Goal: Information Seeking & Learning: Find specific fact

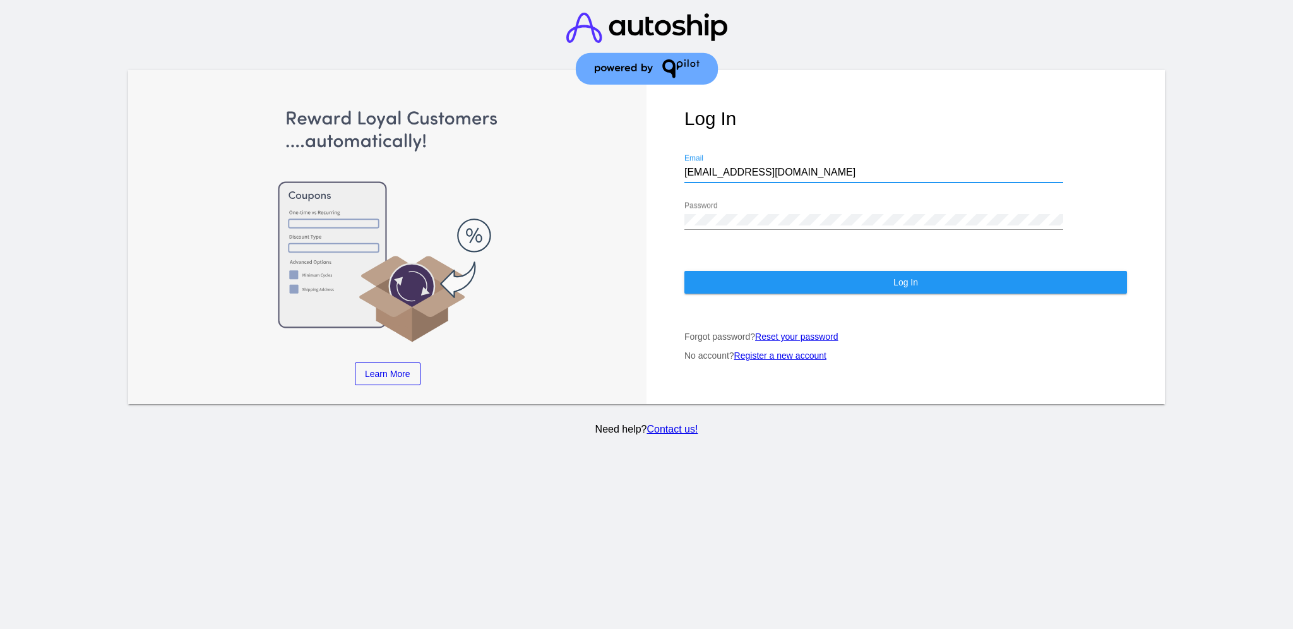
drag, startPoint x: 815, startPoint y: 161, endPoint x: 625, endPoint y: 162, distance: 189.4
click at [625, 162] on div "Learn More Learn How Learn More Learn How Learn More Learn How ‹ › Log In [EMAI…" at bounding box center [646, 237] width 1037 height 335
drag, startPoint x: 683, startPoint y: 158, endPoint x: 751, endPoint y: 162, distance: 67.7
click at [748, 167] on input "[EMAIL_ADDRESS][DOMAIN_NAME]" at bounding box center [874, 172] width 379 height 11
drag, startPoint x: 769, startPoint y: 157, endPoint x: 680, endPoint y: 161, distance: 88.5
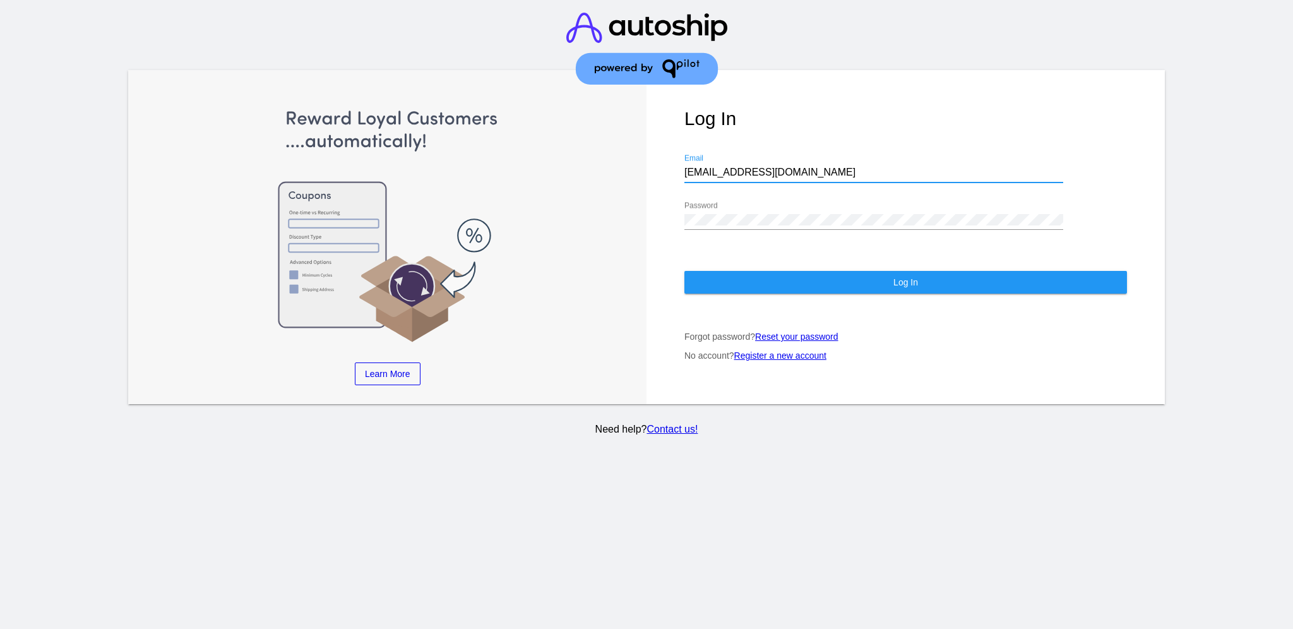
click at [680, 161] on div "Log In [EMAIL_ADDRESS][DOMAIN_NAME] Email Password Log In Forgot password? Rese…" at bounding box center [906, 237] width 518 height 335
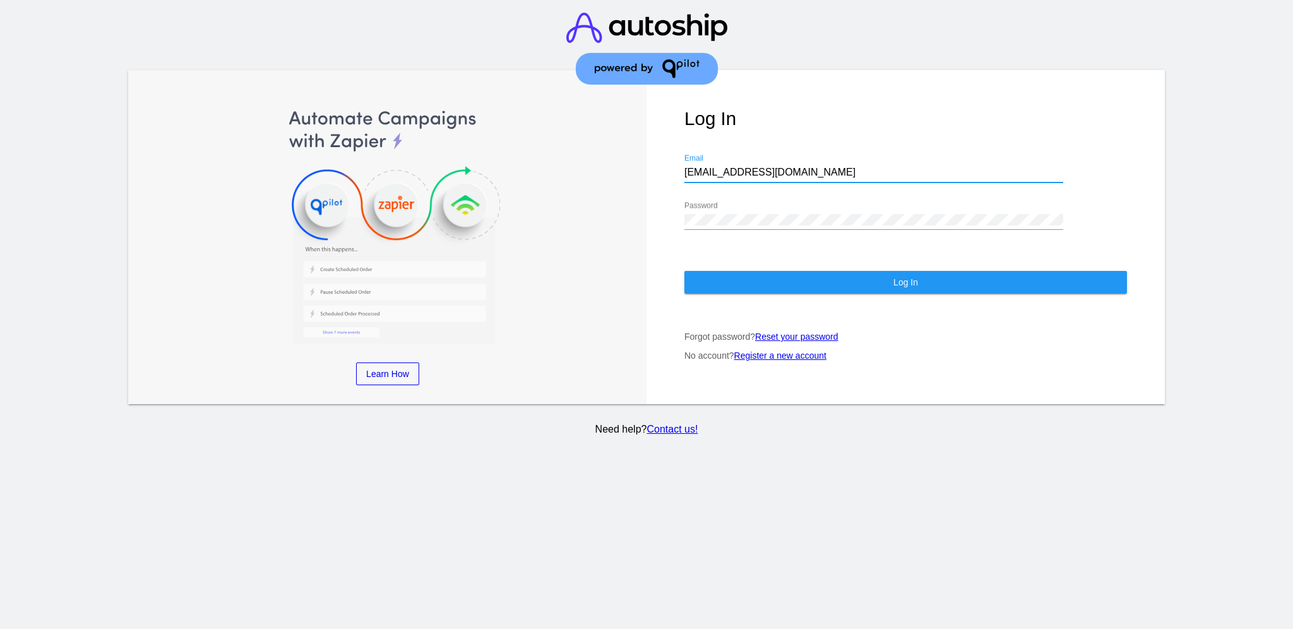
paste input "[EMAIL_ADDRESS][DOMAIN_NAME]"
type input "[EMAIL_ADDRESS][DOMAIN_NAME]"
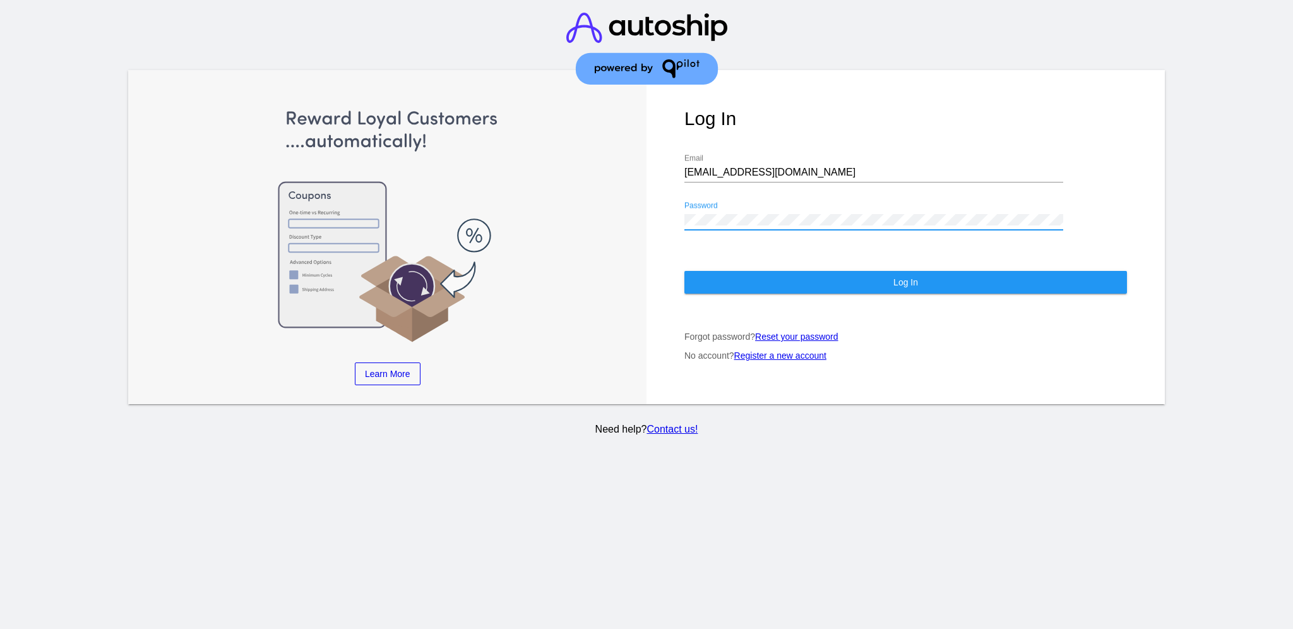
click at [682, 212] on div "Log In [EMAIL_ADDRESS][DOMAIN_NAME] Email Password Log In Forgot password? Rese…" at bounding box center [906, 237] width 518 height 335
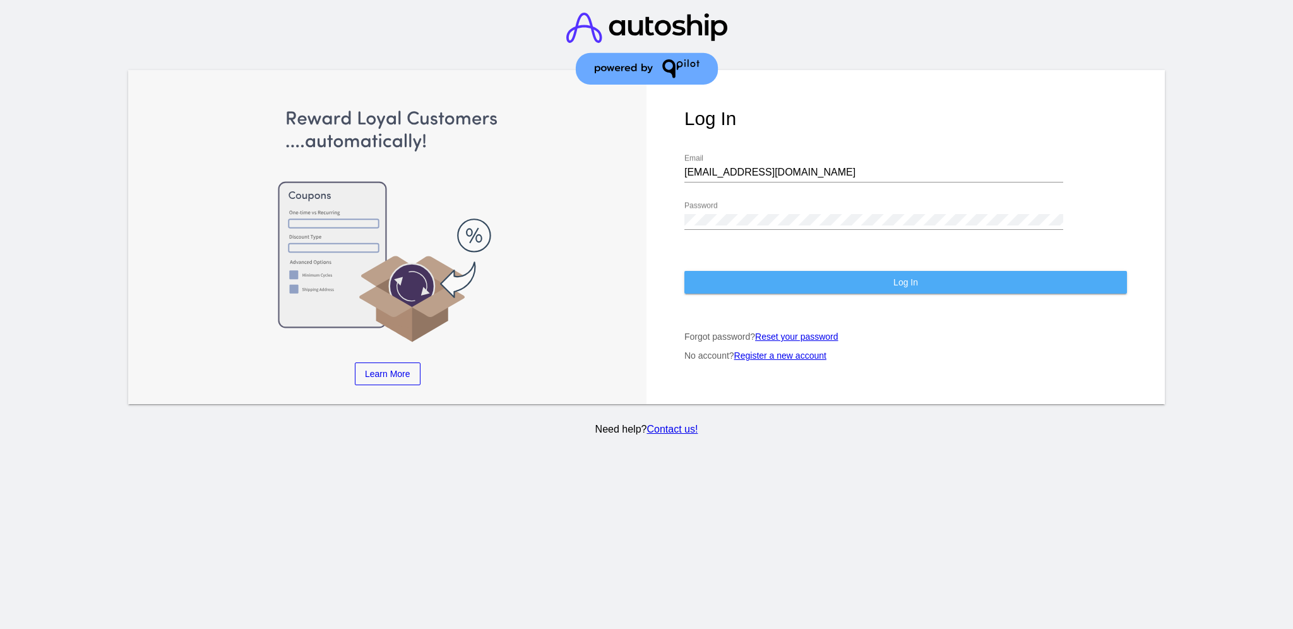
click at [735, 271] on button "Log In" at bounding box center [906, 282] width 443 height 23
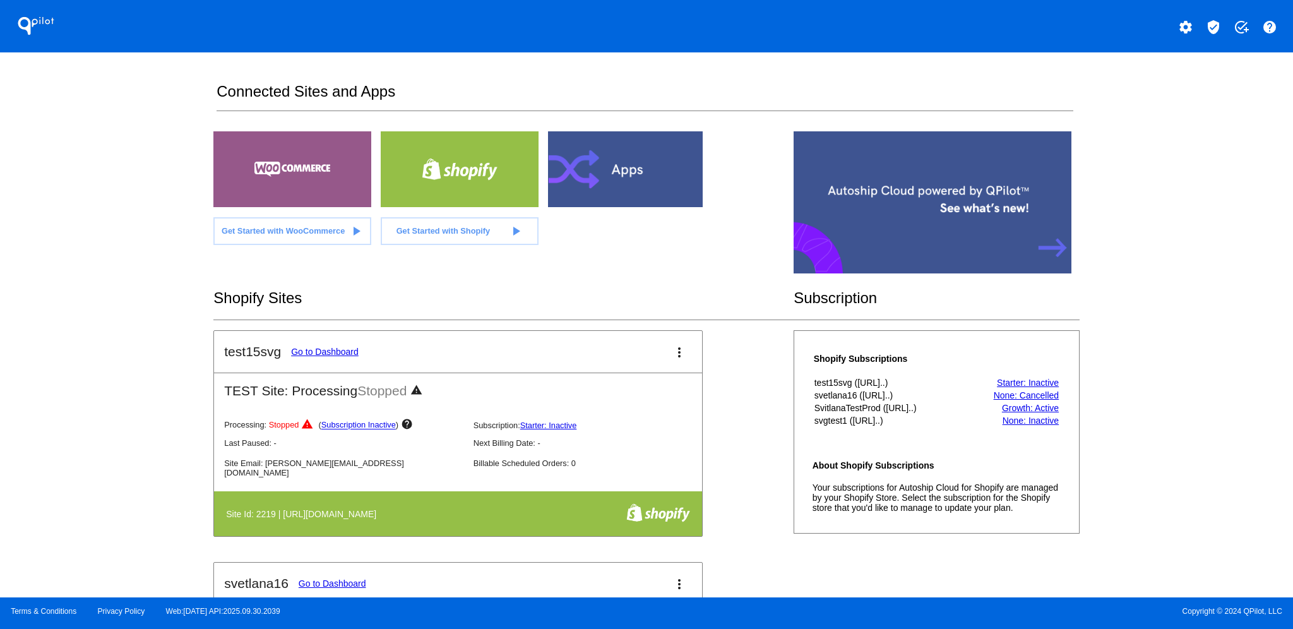
click at [1209, 25] on mat-icon "verified_user" at bounding box center [1213, 27] width 15 height 15
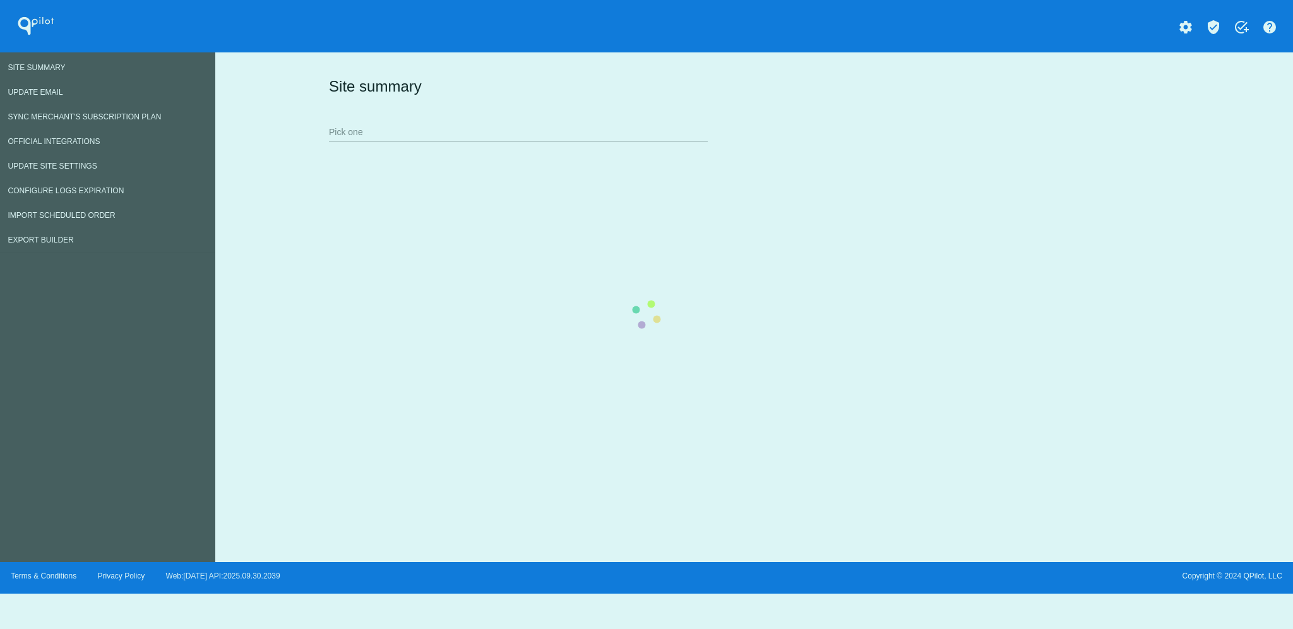
click at [539, 136] on div "Site summary Pick one" at bounding box center [752, 108] width 852 height 87
drag, startPoint x: 539, startPoint y: 124, endPoint x: 513, endPoint y: 127, distance: 26.7
click at [513, 127] on div "Site summary Pick one" at bounding box center [752, 108] width 852 height 87
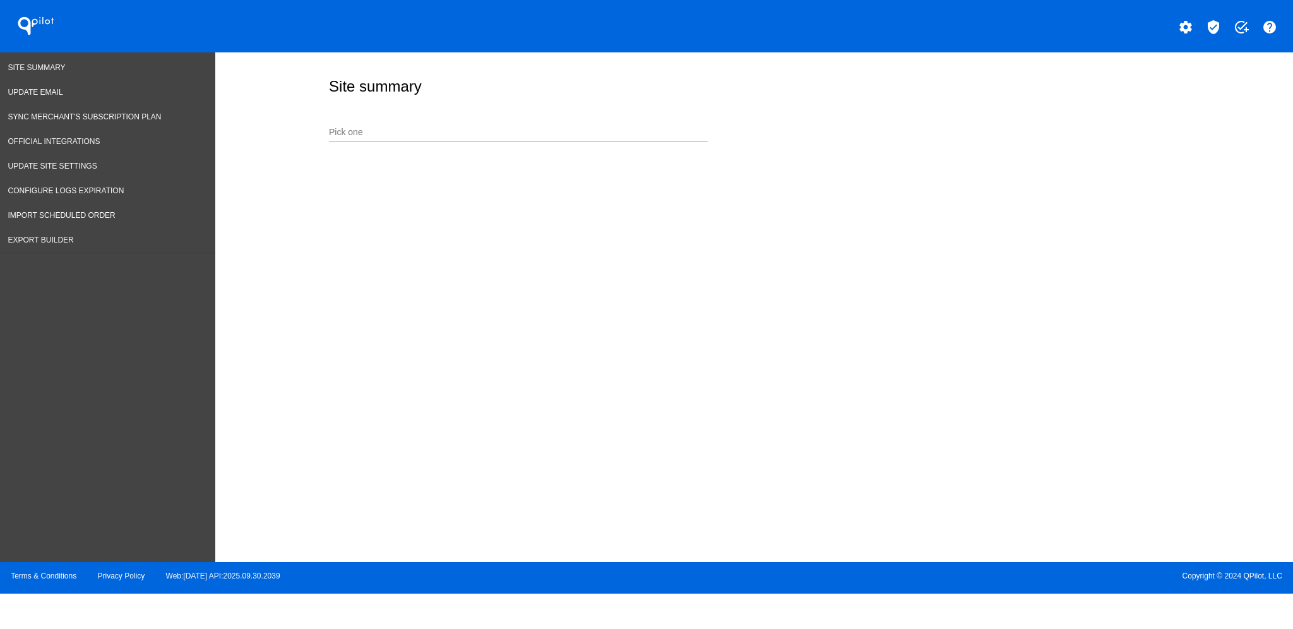
click at [385, 124] on div "Pick one" at bounding box center [518, 129] width 379 height 25
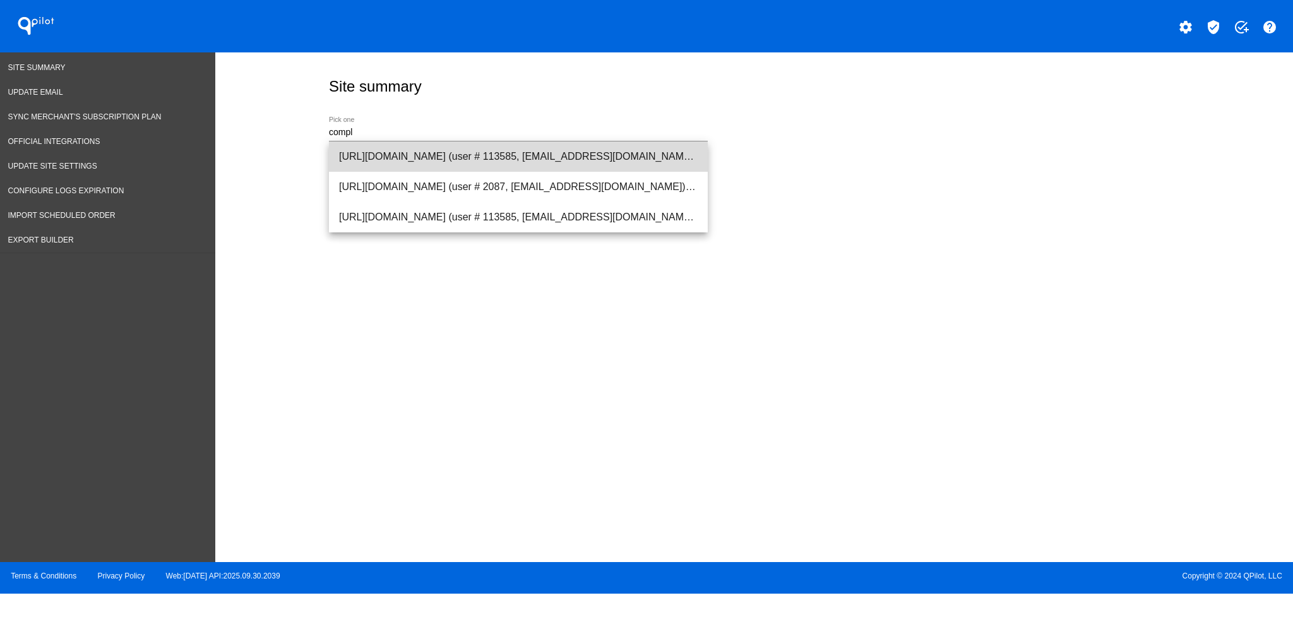
click at [407, 148] on span "[URL][DOMAIN_NAME] (user # 113585, [EMAIL_ADDRESS][DOMAIN_NAME]) - Production" at bounding box center [518, 156] width 359 height 30
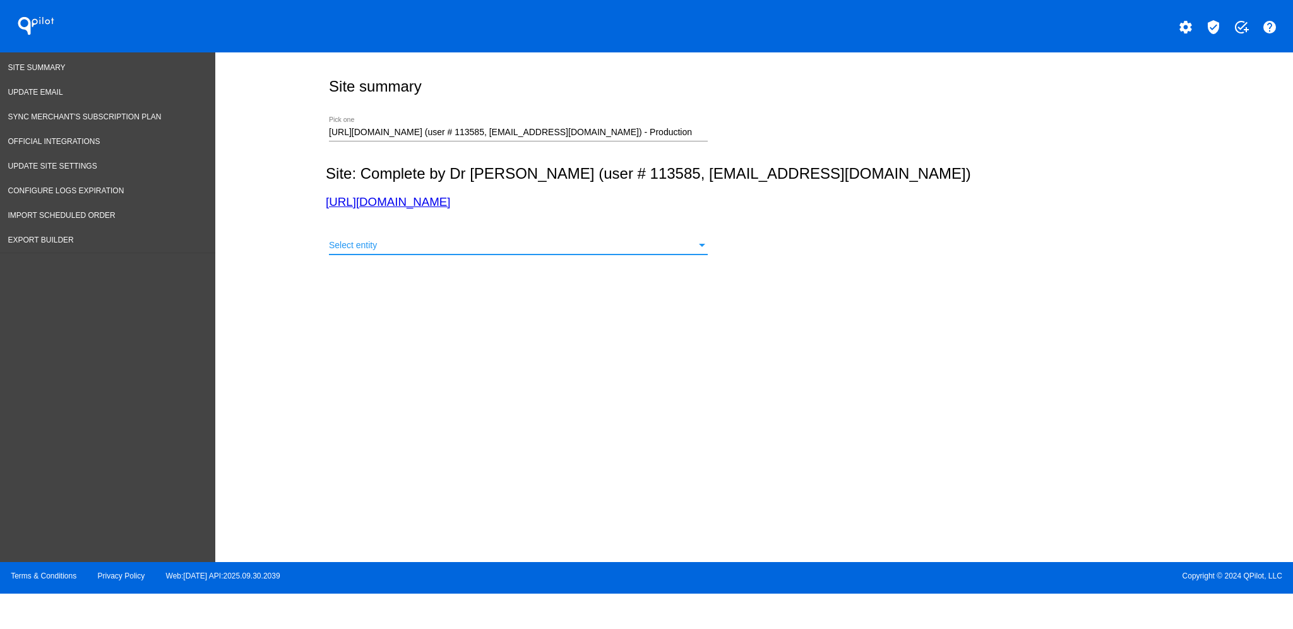
click at [478, 248] on div "Select entity" at bounding box center [513, 246] width 368 height 10
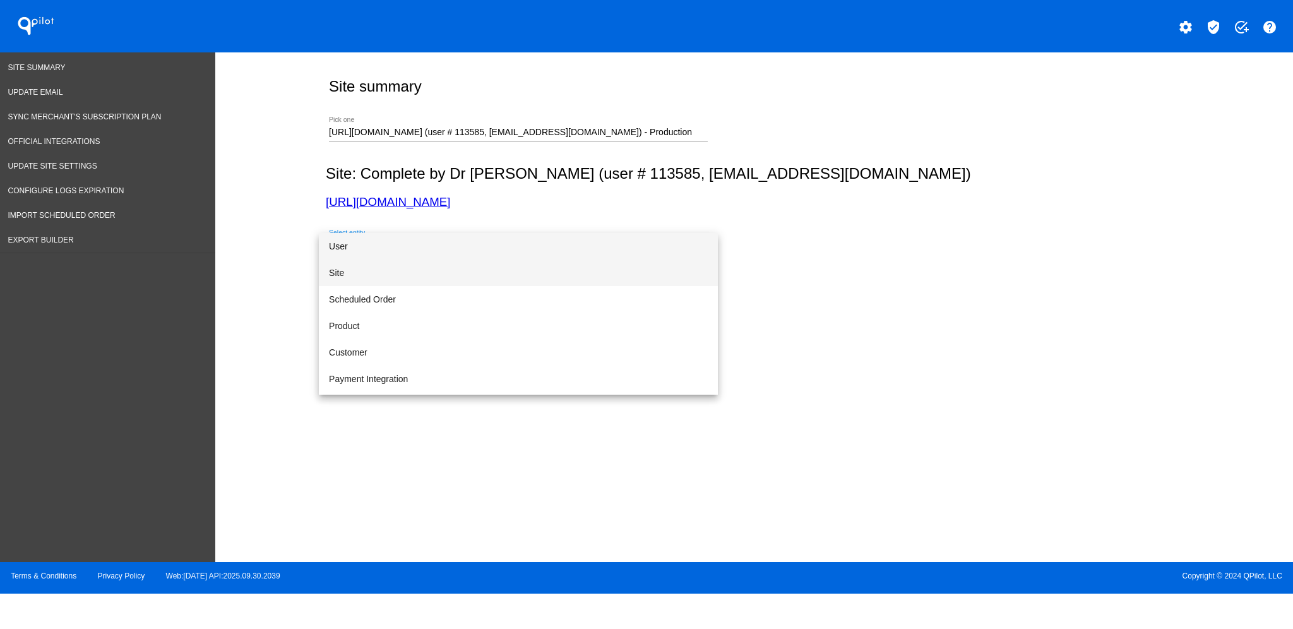
click at [462, 277] on span "Site" at bounding box center [518, 273] width 379 height 27
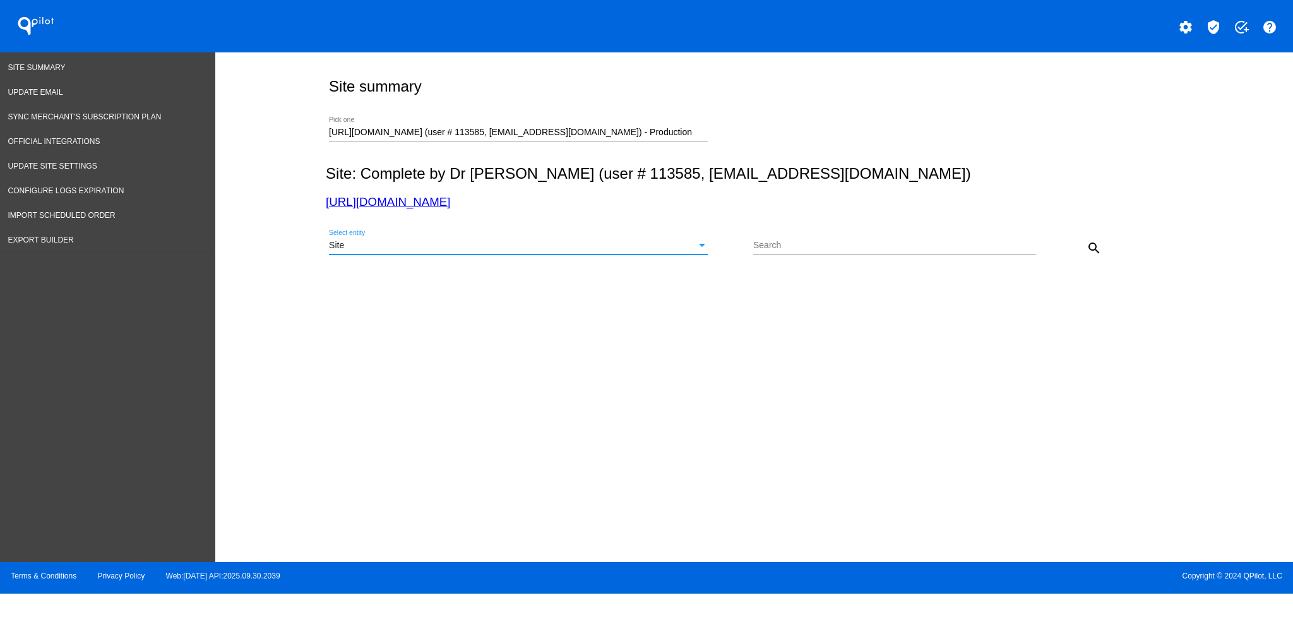
click at [1086, 248] on button "search" at bounding box center [1094, 247] width 25 height 25
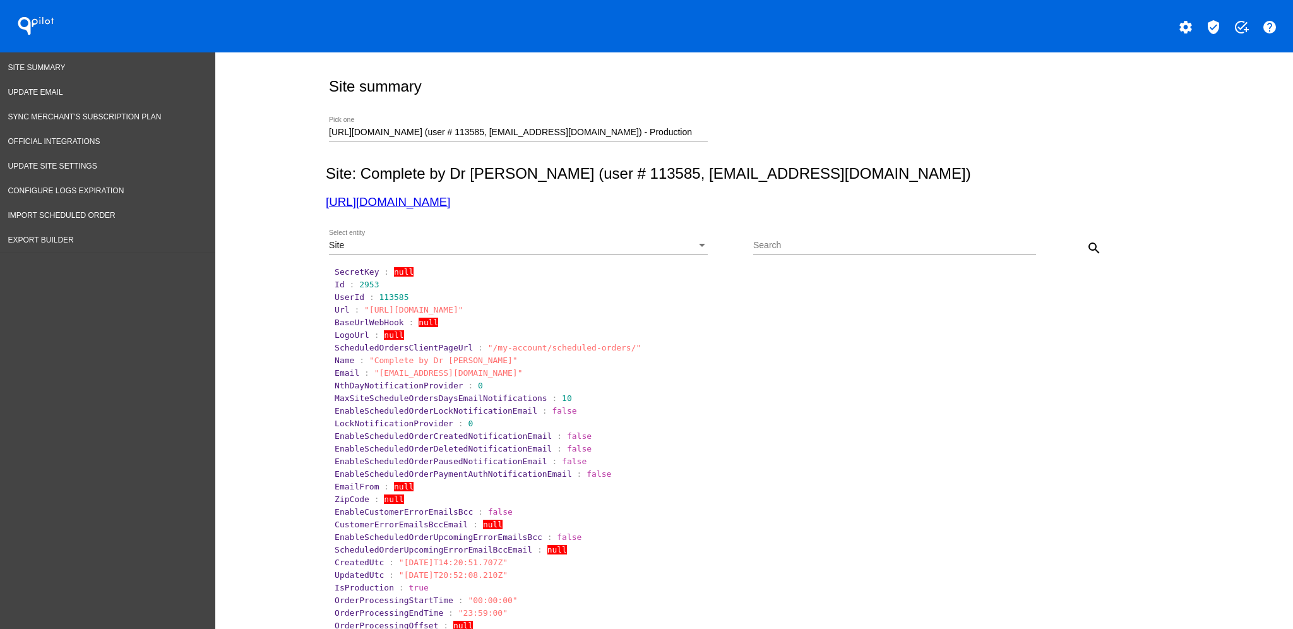
click at [641, 242] on div "Site" at bounding box center [513, 246] width 368 height 10
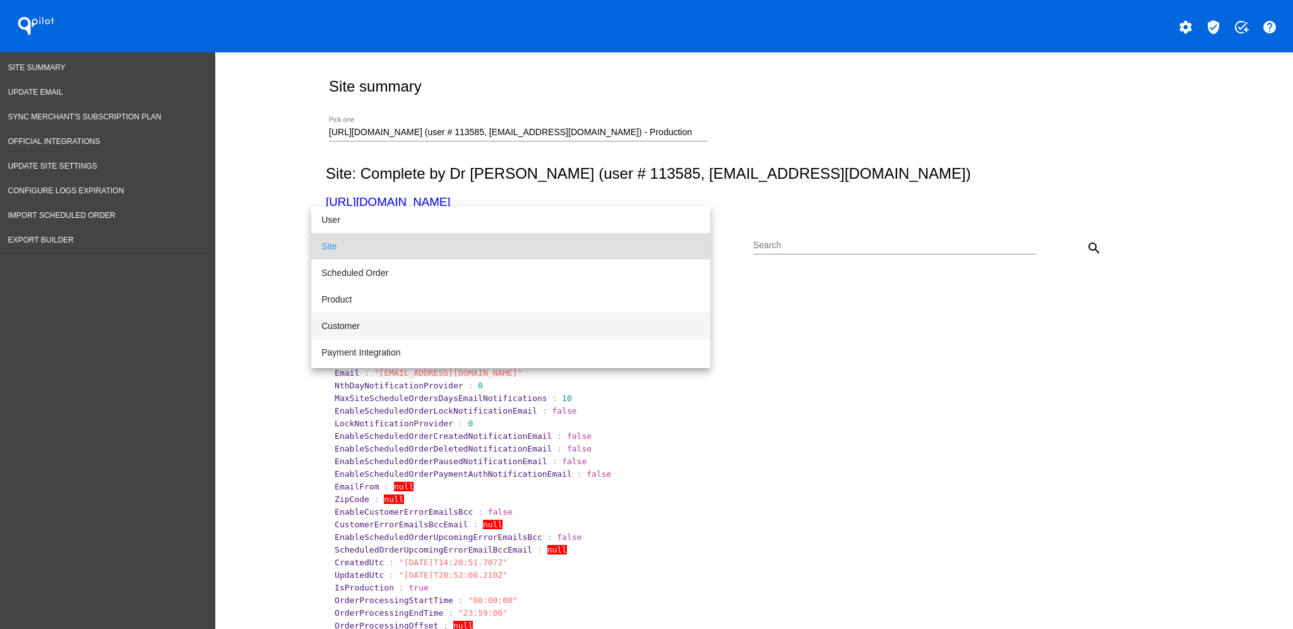
drag, startPoint x: 608, startPoint y: 332, endPoint x: 602, endPoint y: 332, distance: 6.3
click at [607, 332] on span "Customer" at bounding box center [510, 326] width 379 height 27
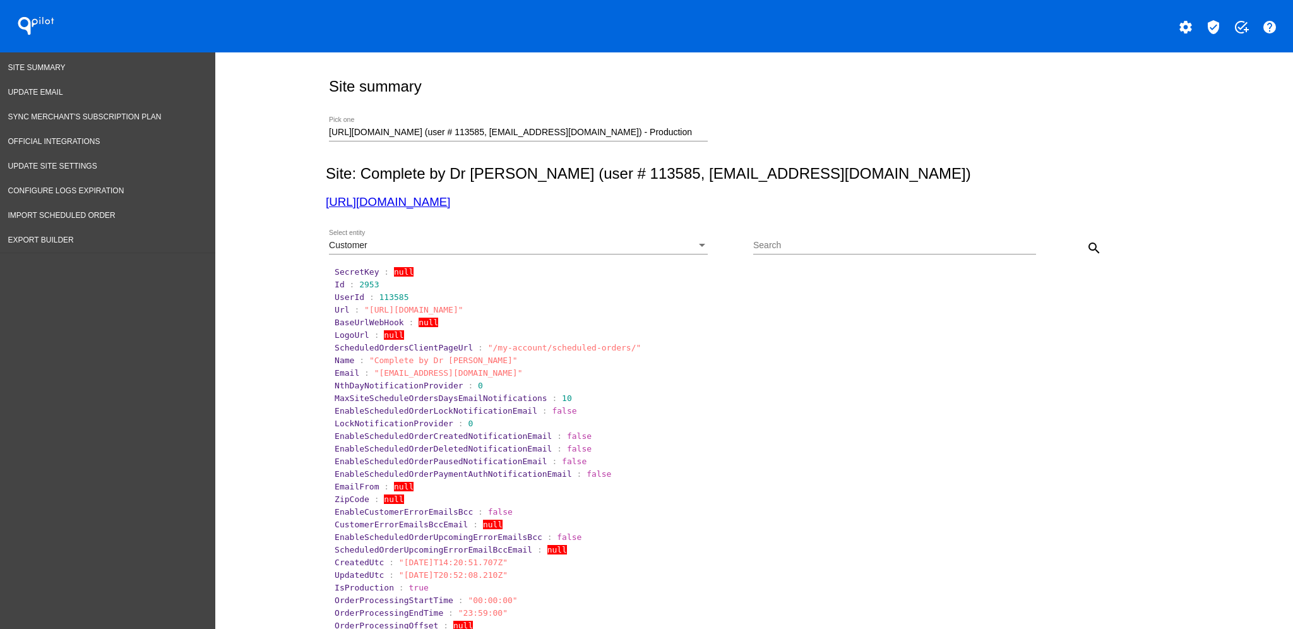
click at [655, 236] on div "Customer Select entity" at bounding box center [518, 242] width 379 height 25
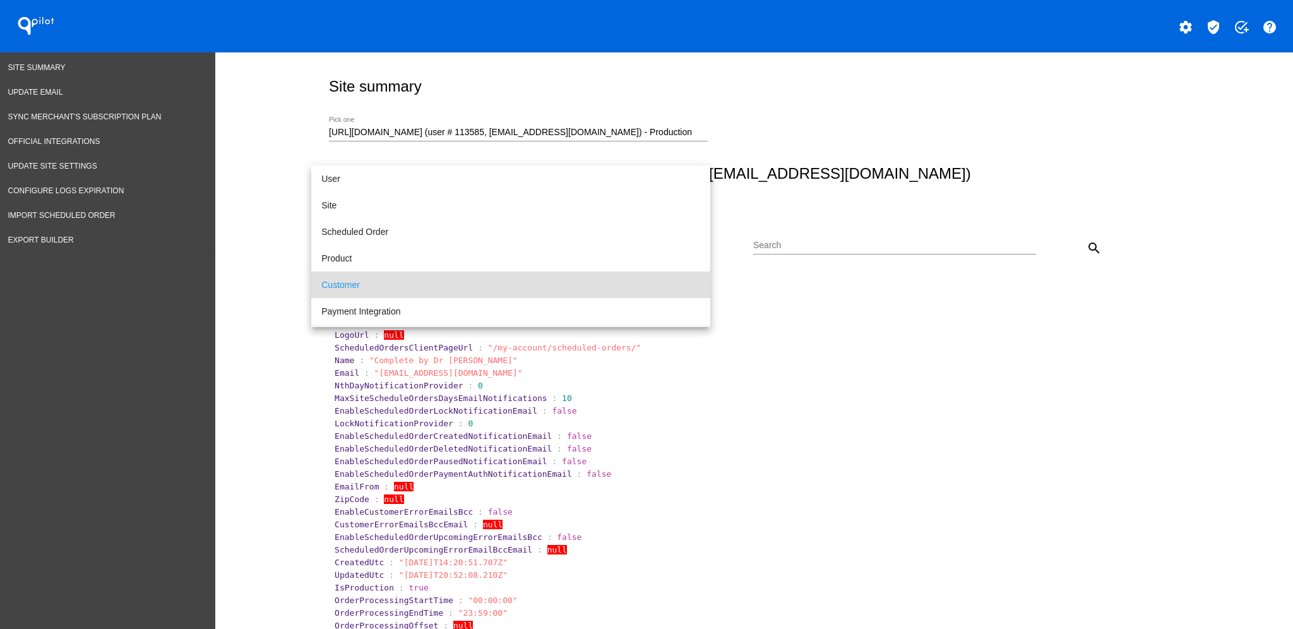
scroll to position [38, 0]
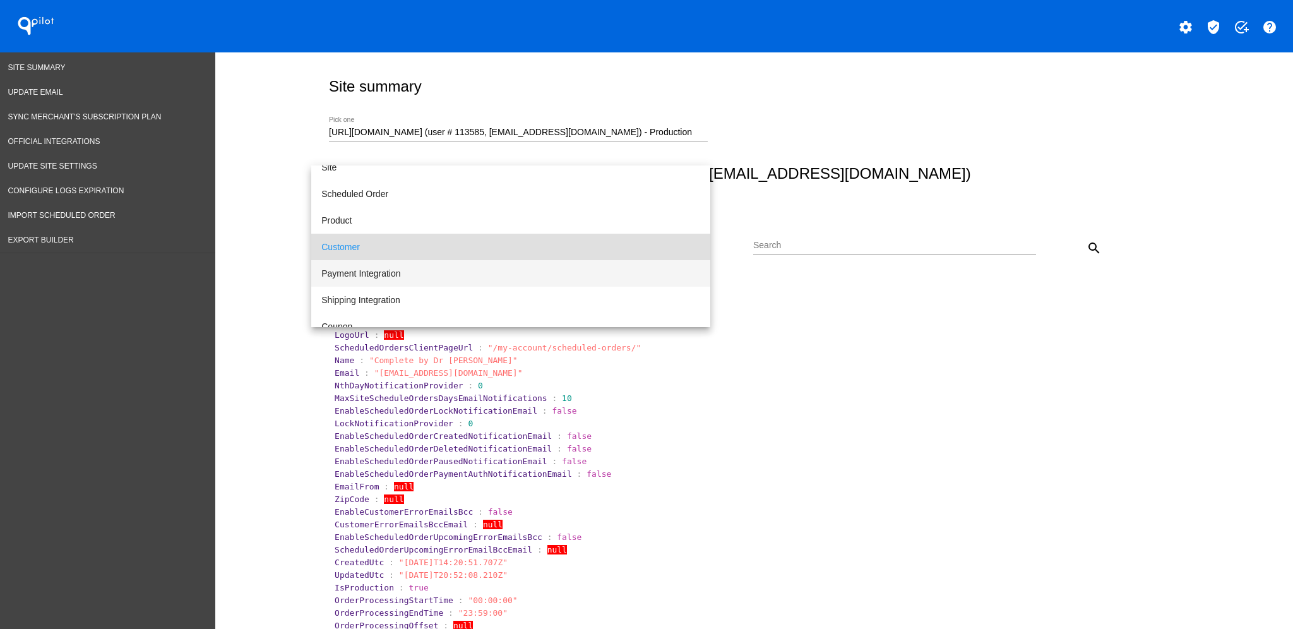
click at [612, 270] on span "Payment Integration" at bounding box center [510, 273] width 379 height 27
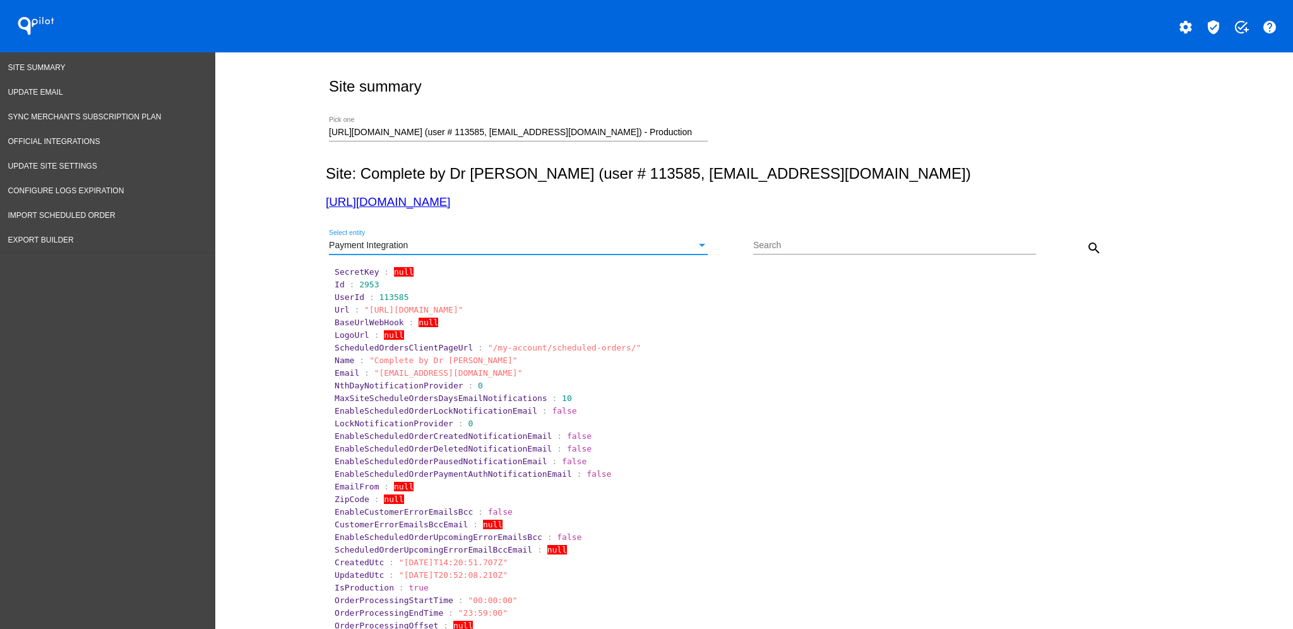
click at [1091, 238] on button "search" at bounding box center [1094, 247] width 25 height 25
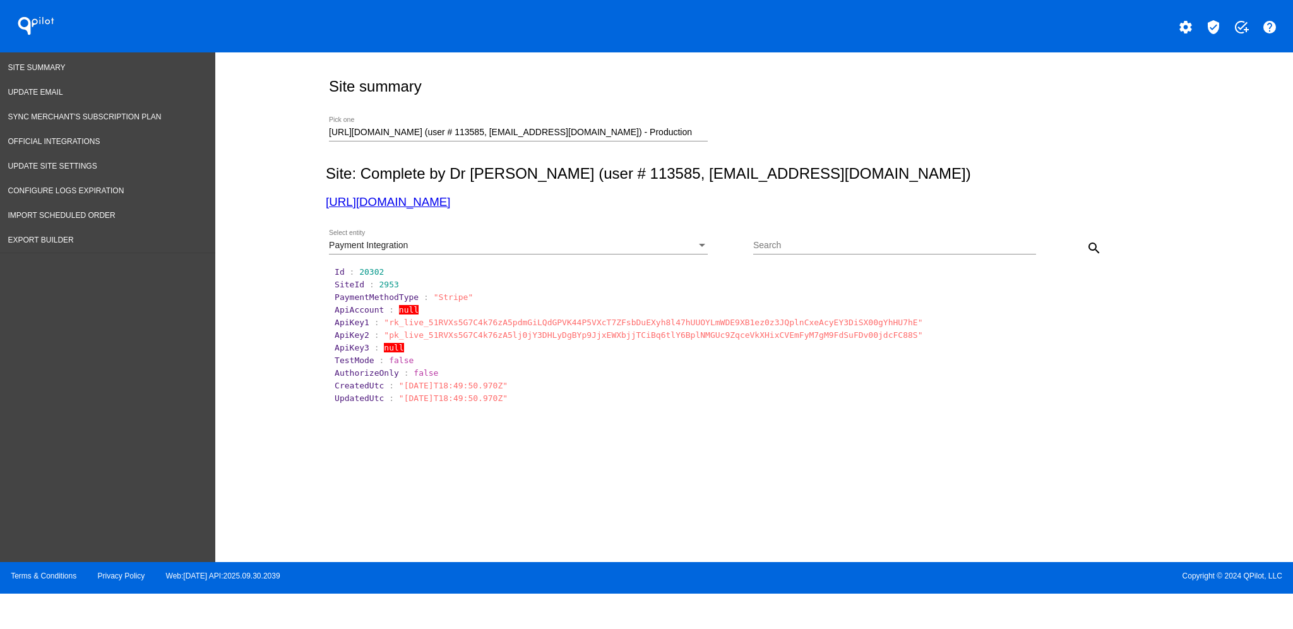
drag, startPoint x: 518, startPoint y: 440, endPoint x: 1051, endPoint y: 179, distance: 593.1
click at [1052, 179] on h2 "Site: Complete by Dr [PERSON_NAME] (user # 113585, [EMAIL_ADDRESS][DOMAIN_NAME])" at bounding box center [752, 174] width 852 height 18
drag, startPoint x: 692, startPoint y: 129, endPoint x: 254, endPoint y: 75, distance: 441.1
click at [284, 112] on div "Site summary [URL][DOMAIN_NAME] (user # 113585, [EMAIL_ADDRESS][DOMAIN_NAME]) -…" at bounding box center [754, 303] width 1078 height 503
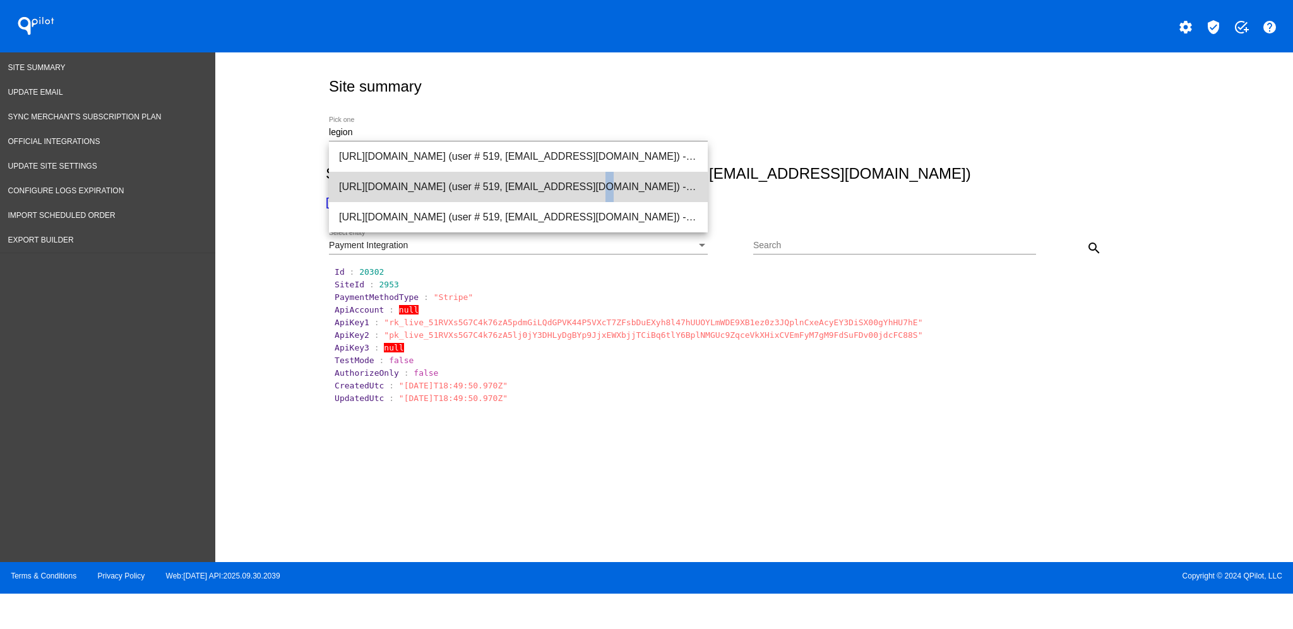
click at [487, 191] on span "[URL][DOMAIN_NAME] (user # 519, [EMAIL_ADDRESS][DOMAIN_NAME]) - Production" at bounding box center [518, 187] width 359 height 30
type input "[URL][DOMAIN_NAME] (user # 519, [EMAIL_ADDRESS][DOMAIN_NAME]) - Production"
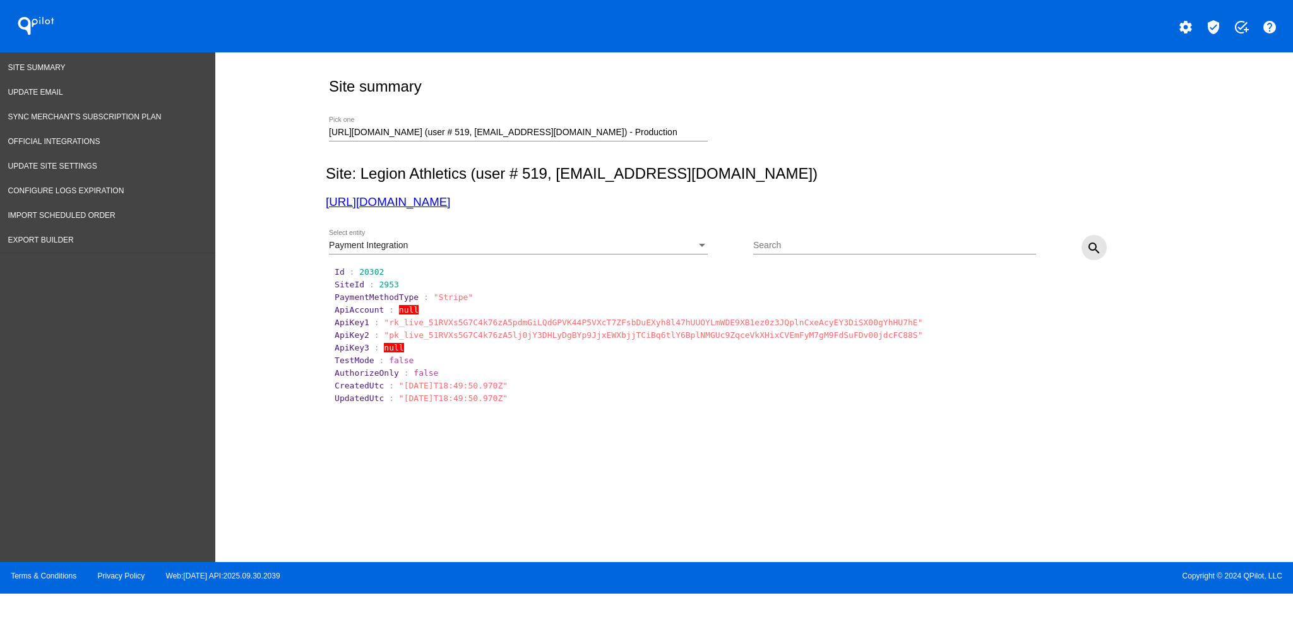
click at [1103, 243] on button "search" at bounding box center [1094, 247] width 25 height 25
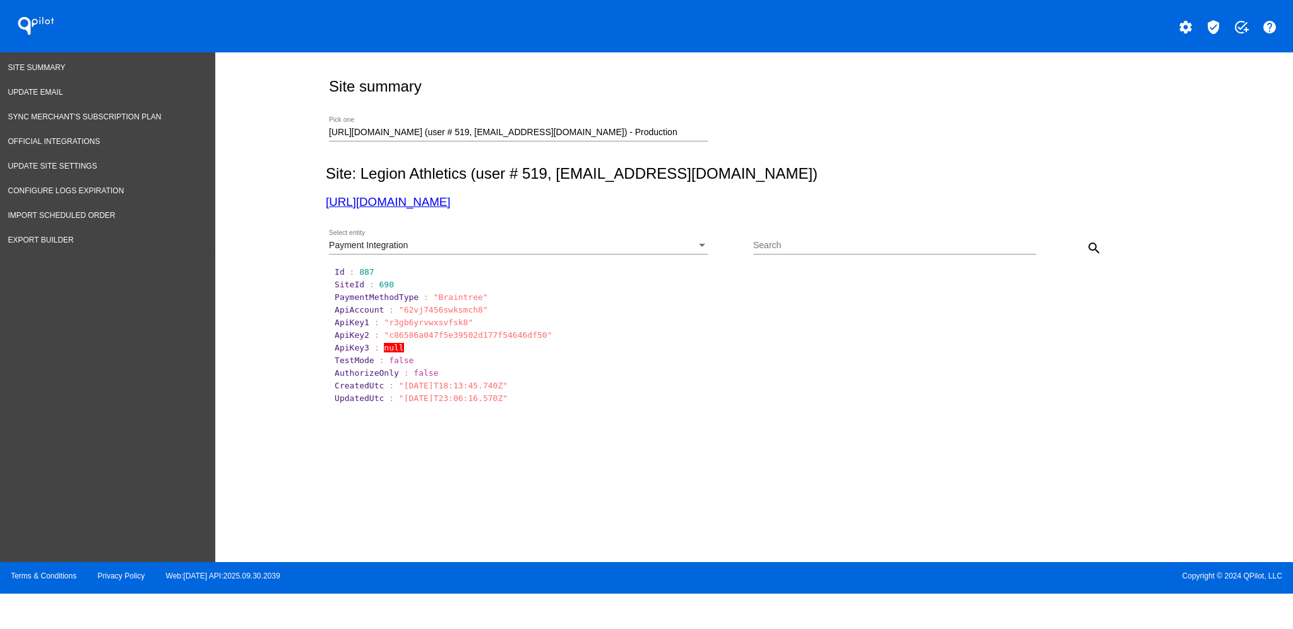
click at [541, 243] on div "Payment Integration" at bounding box center [513, 246] width 368 height 10
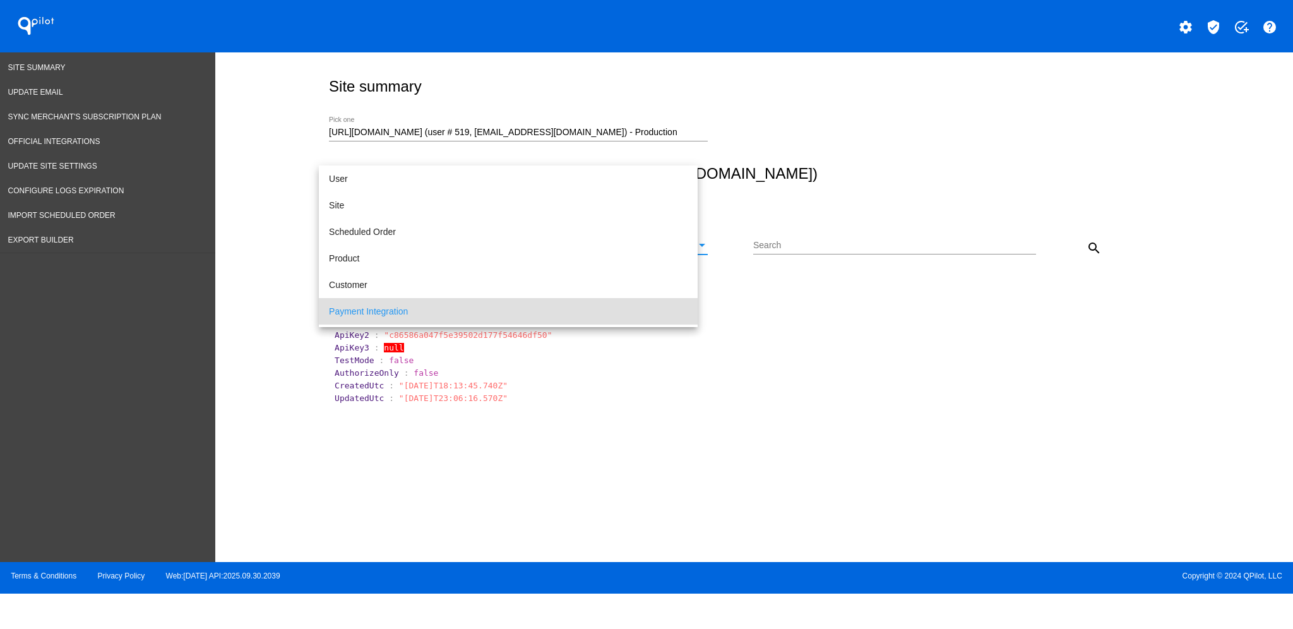
scroll to position [65, 0]
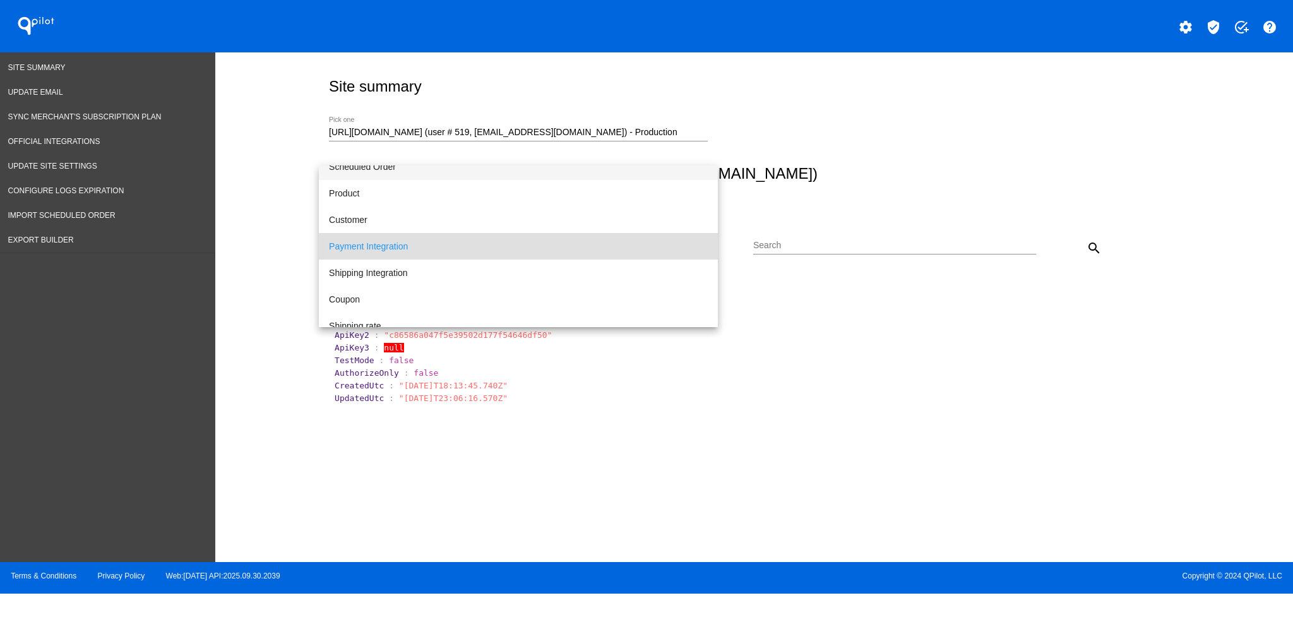
click at [558, 167] on span "Scheduled Order" at bounding box center [518, 166] width 379 height 27
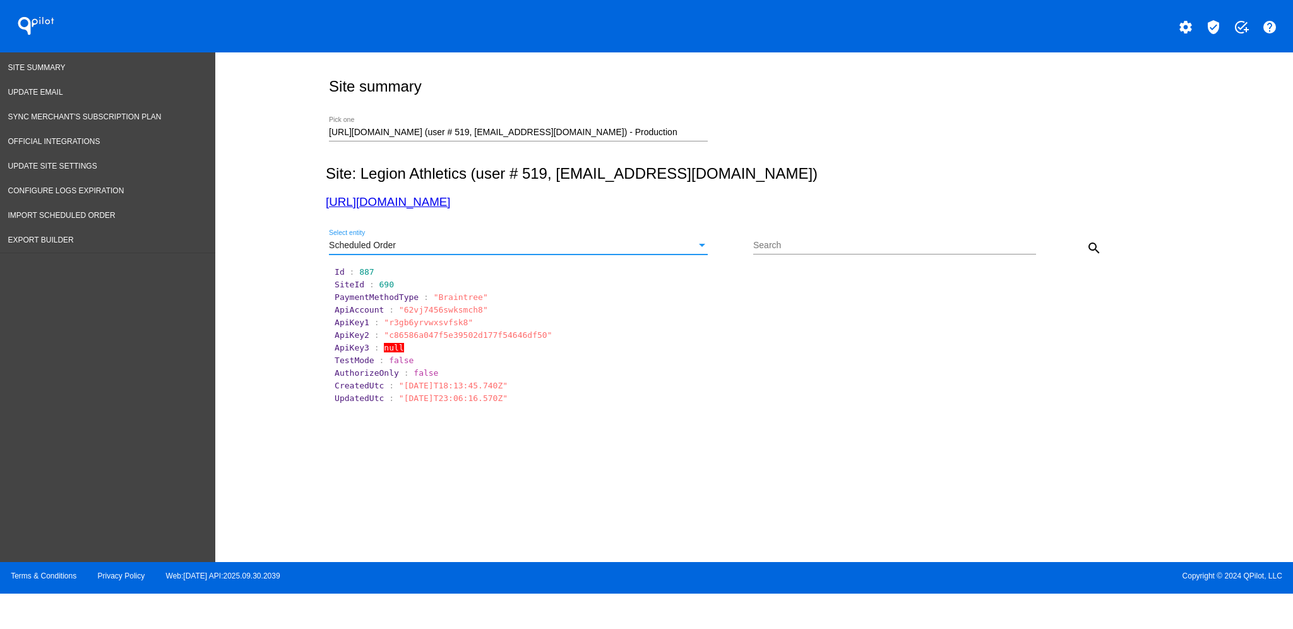
click at [847, 238] on div "Search" at bounding box center [894, 242] width 283 height 25
type input "239018"
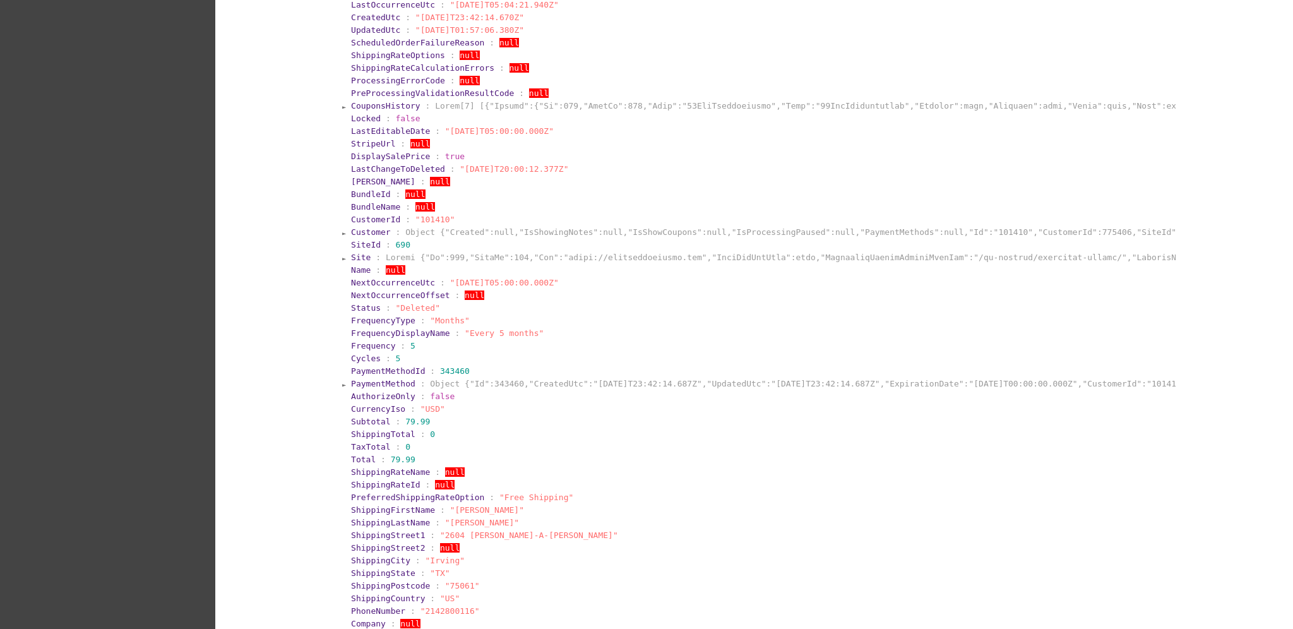
scroll to position [421, 0]
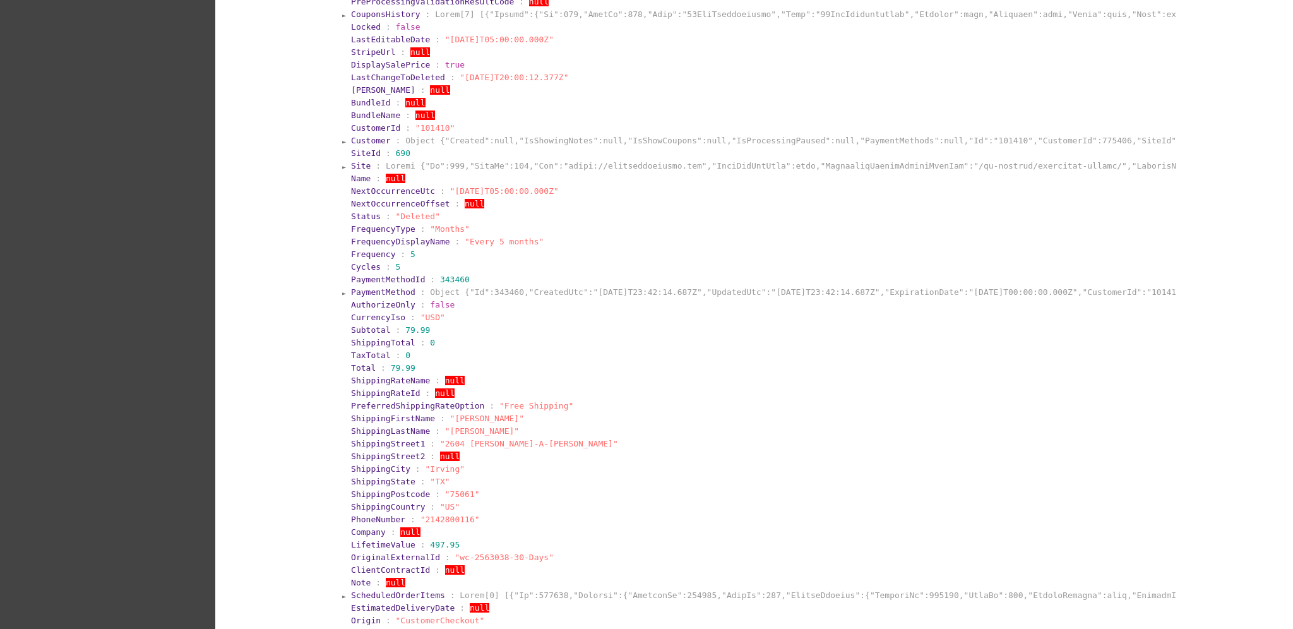
click at [395, 289] on span "PaymentMethod" at bounding box center [383, 291] width 64 height 9
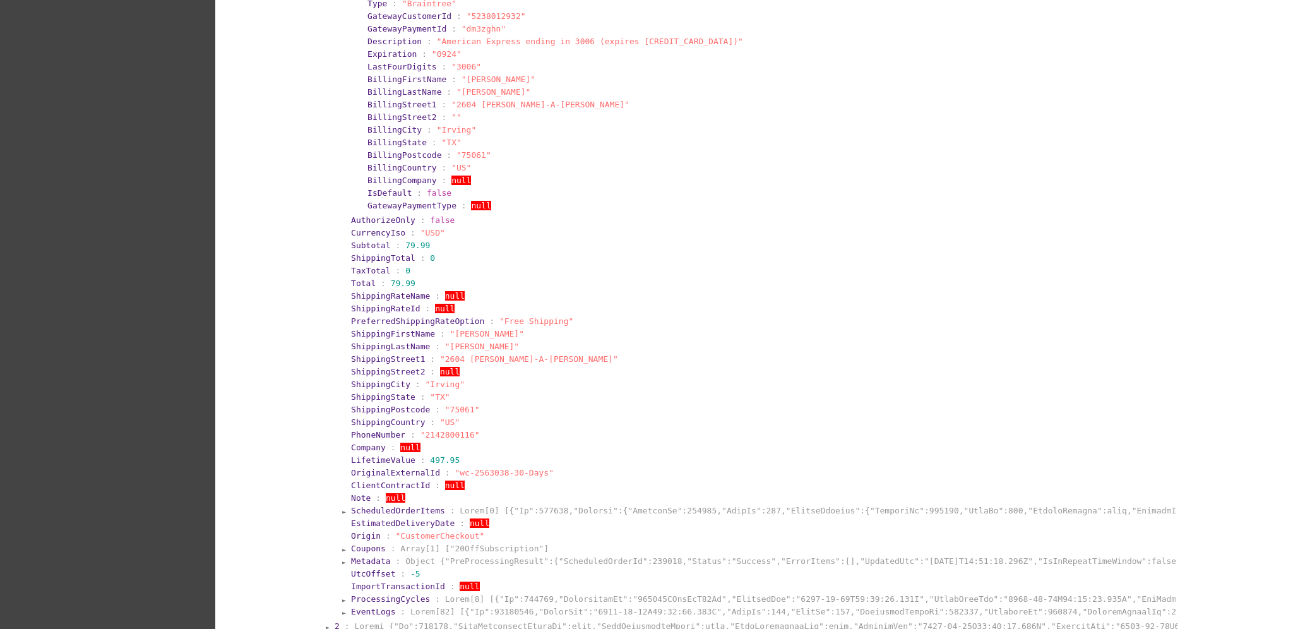
scroll to position [897, 0]
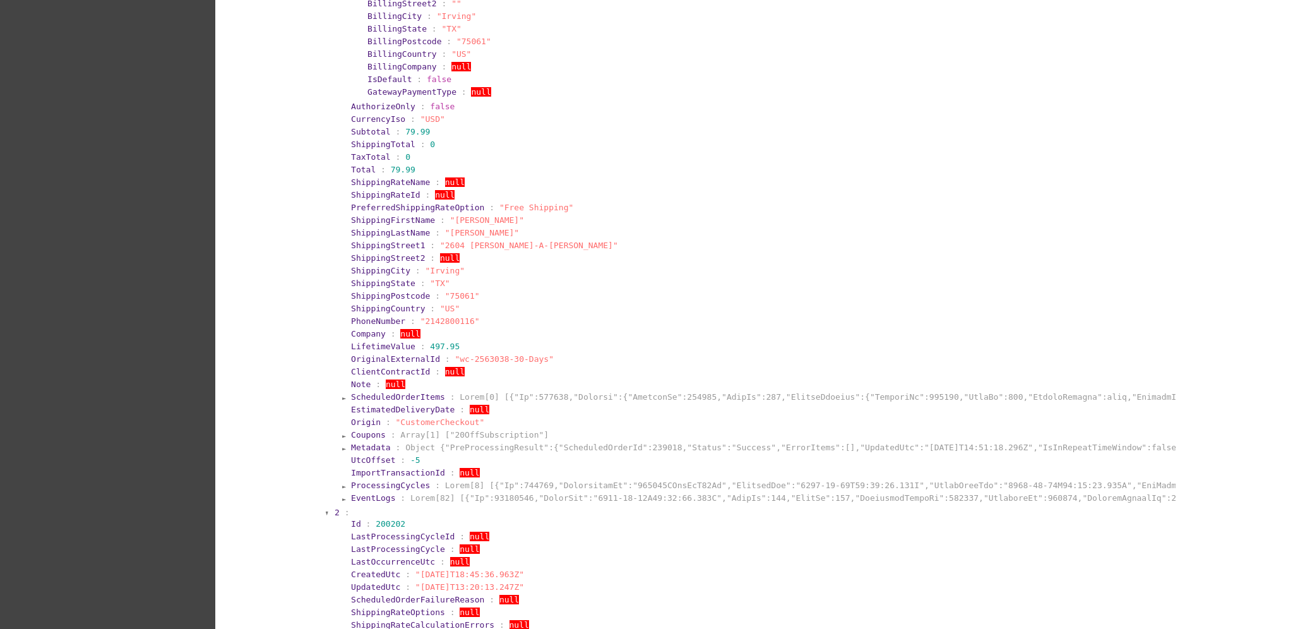
click at [371, 493] on span "EventLogs" at bounding box center [373, 497] width 44 height 9
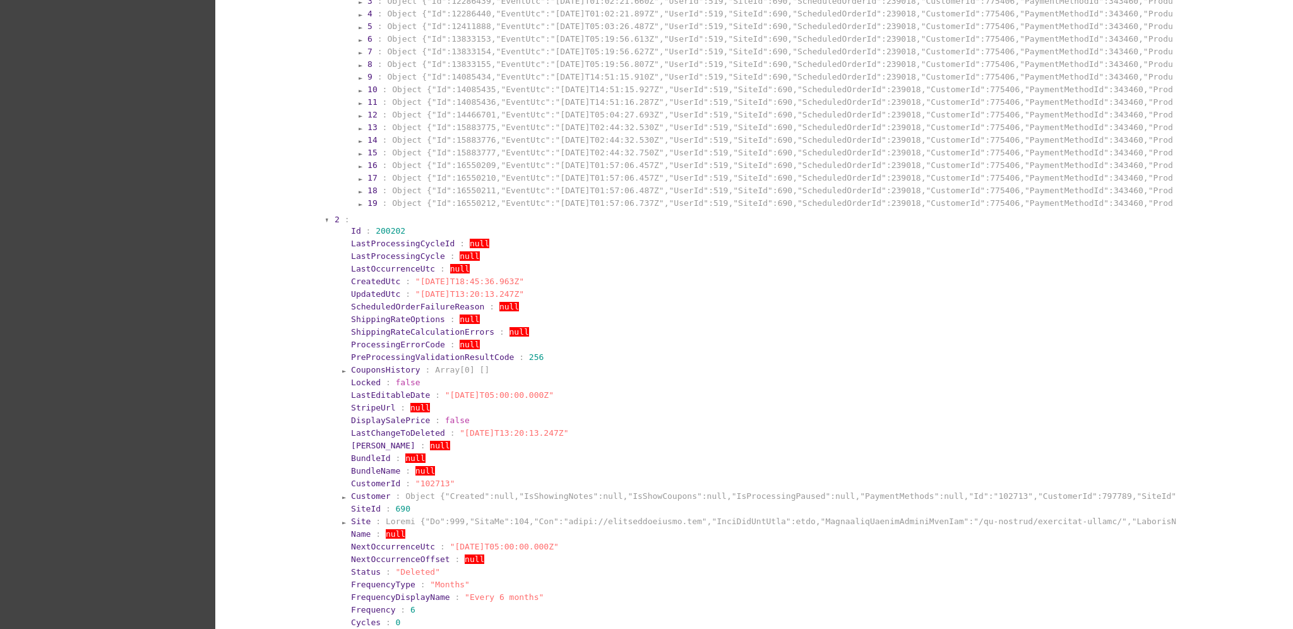
scroll to position [1385, 0]
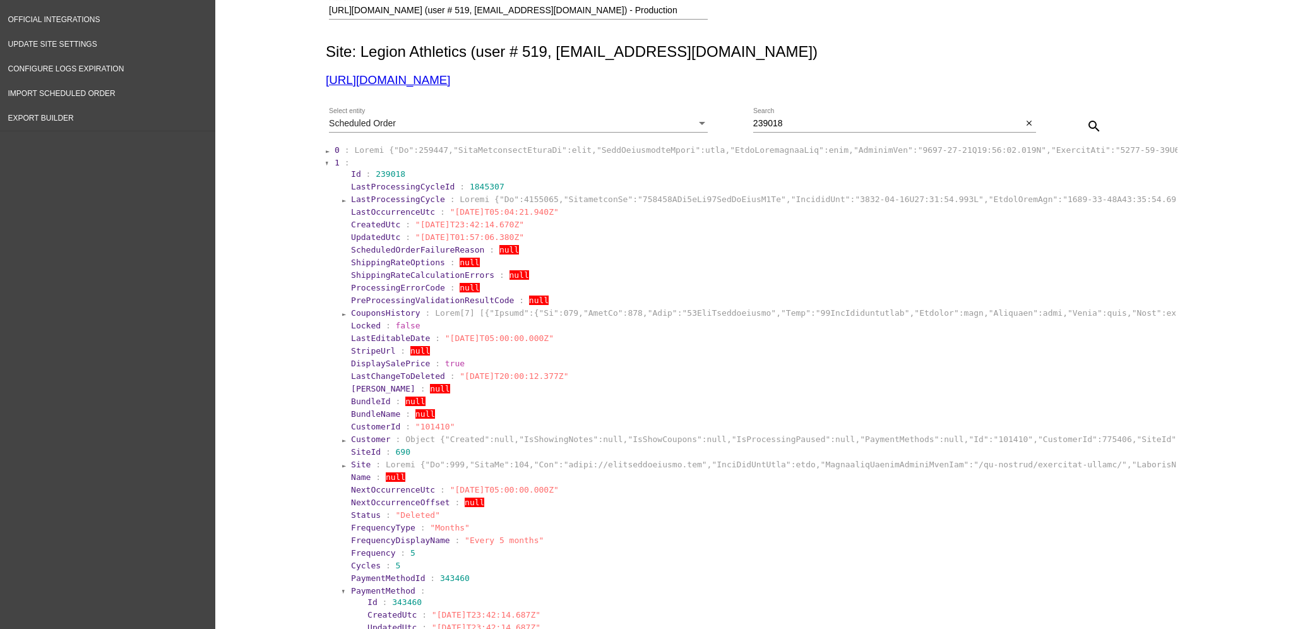
scroll to position [37, 0]
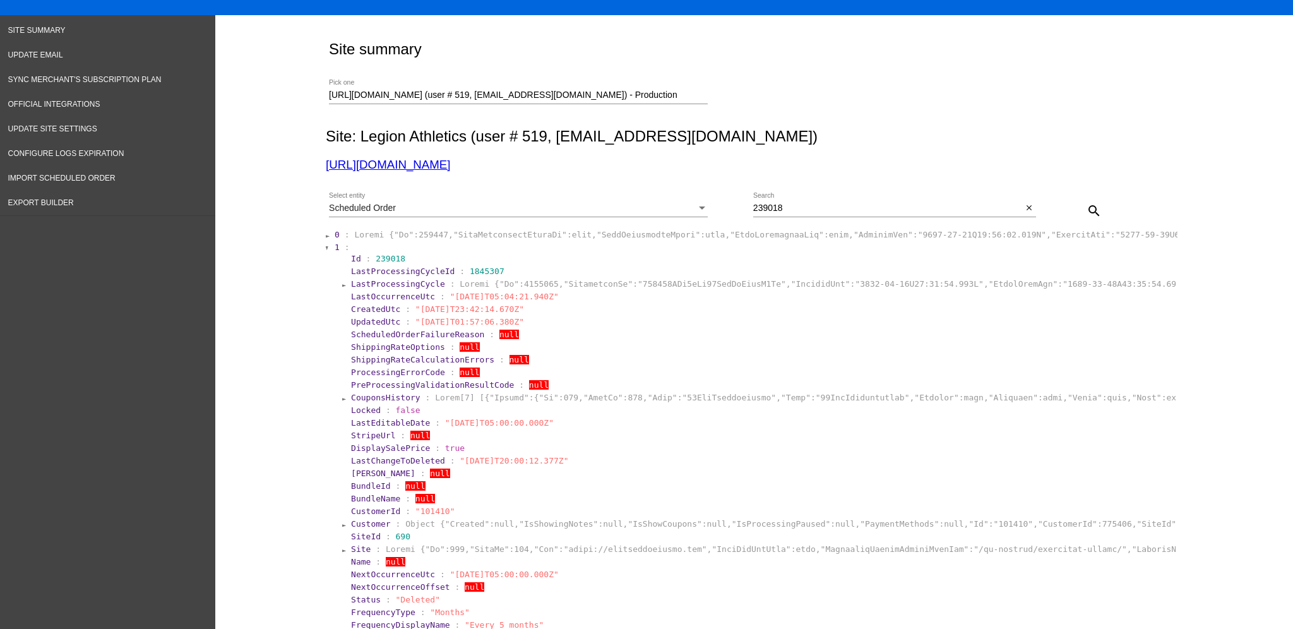
click at [802, 201] on div "239018 Search" at bounding box center [888, 205] width 270 height 25
drag, startPoint x: 803, startPoint y: 208, endPoint x: 736, endPoint y: 200, distance: 67.4
click at [736, 200] on div "Scheduled Order Select entity 239018 Search close search" at bounding box center [752, 206] width 852 height 45
click at [1087, 212] on mat-icon "search" at bounding box center [1094, 210] width 15 height 15
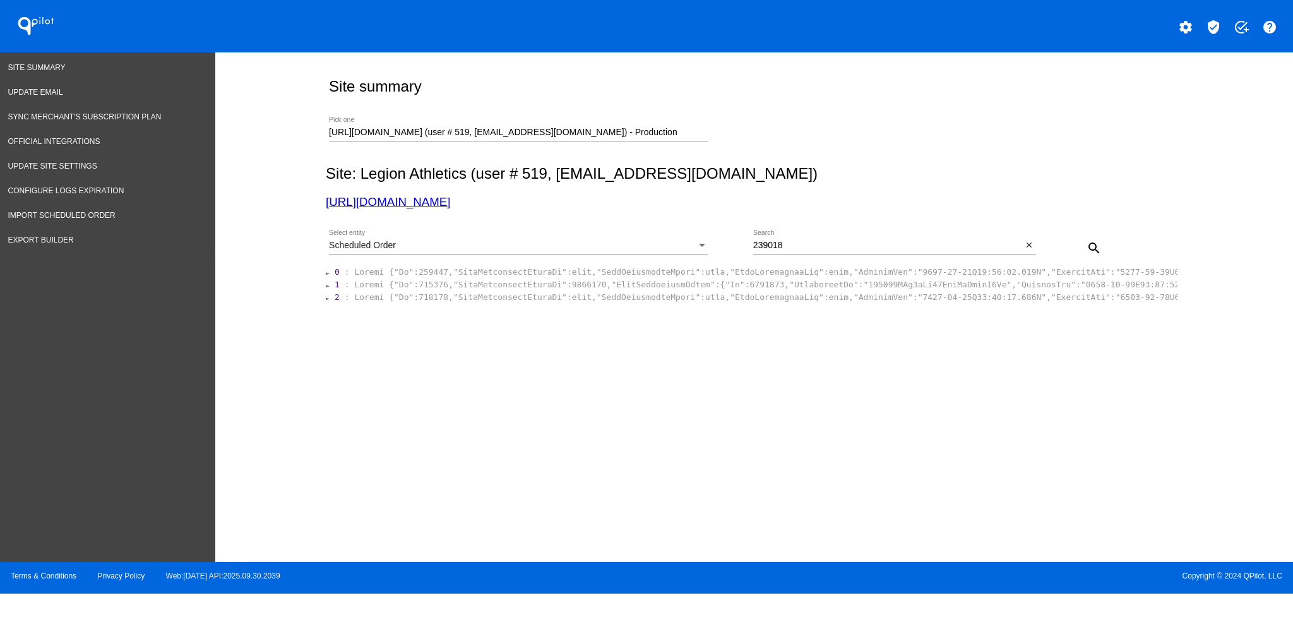
scroll to position [0, 0]
click at [500, 292] on section "2 :" at bounding box center [755, 297] width 844 height 12
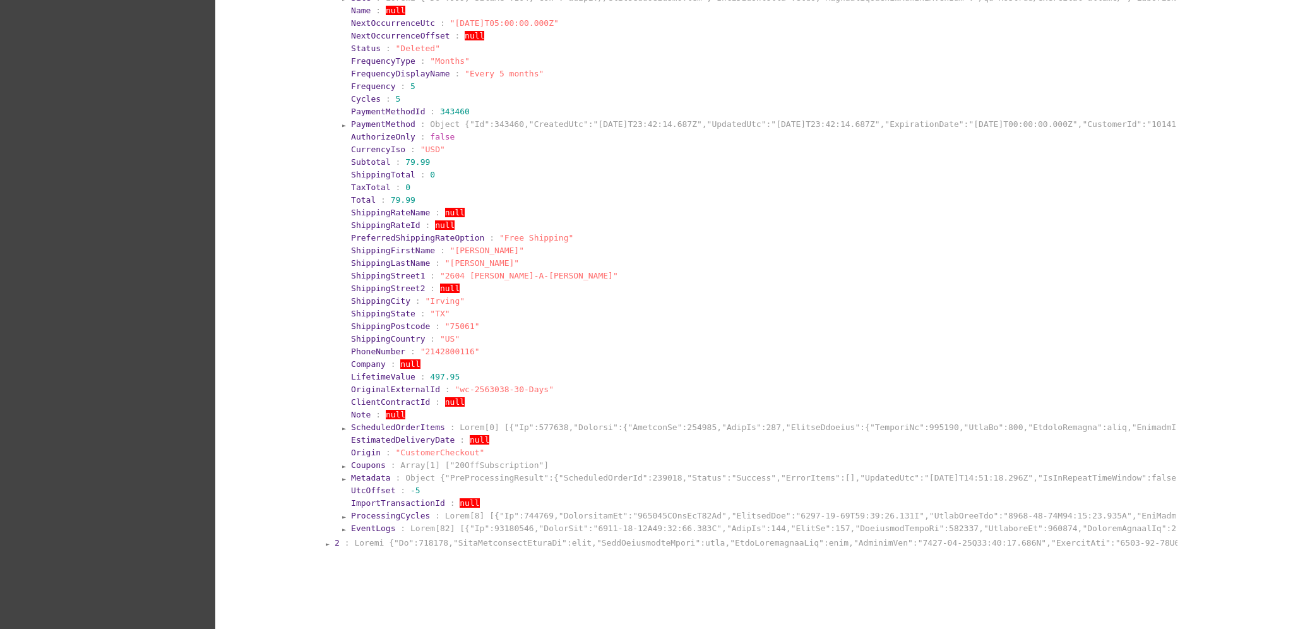
scroll to position [589, 0]
click at [397, 124] on span "PaymentMethod" at bounding box center [383, 123] width 64 height 9
